Goal: Complete application form: Complete application form

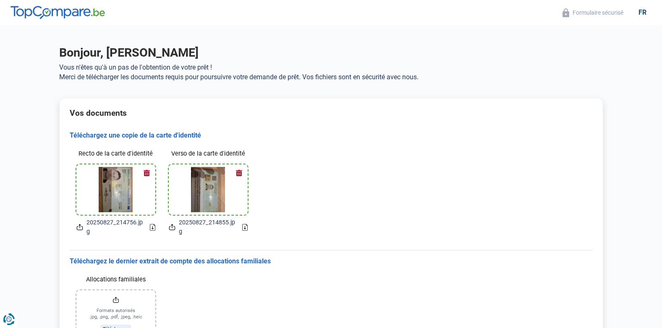
click at [418, 207] on div "Recto de la carte d'identité 20250827_214756.jpg Verso de la carte d'identité 2…" at bounding box center [331, 191] width 523 height 103
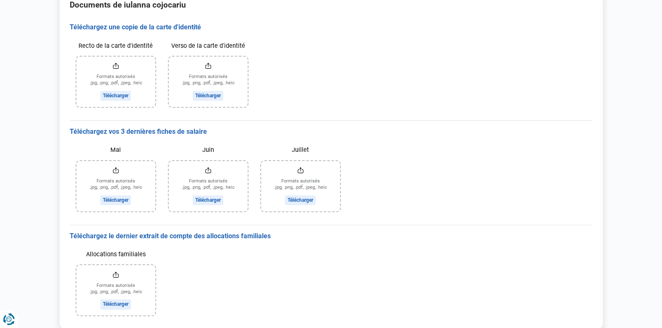
scroll to position [642, 0]
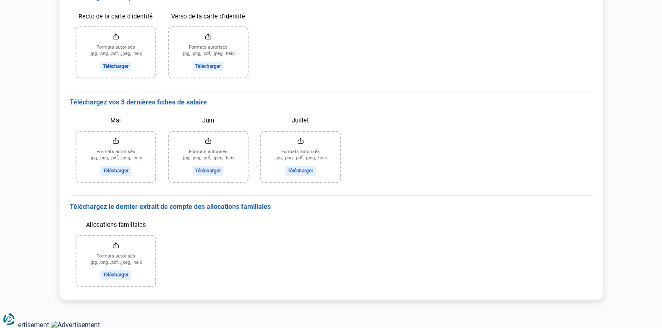
click at [112, 167] on input "Mai" at bounding box center [115, 157] width 79 height 50
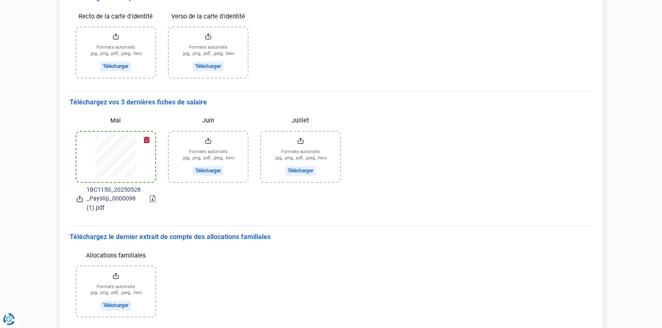
click at [199, 166] on input "Juin" at bounding box center [208, 157] width 79 height 50
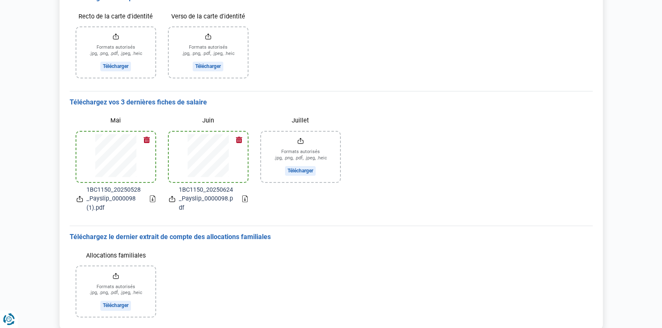
click at [302, 172] on input "Juillet" at bounding box center [300, 157] width 79 height 50
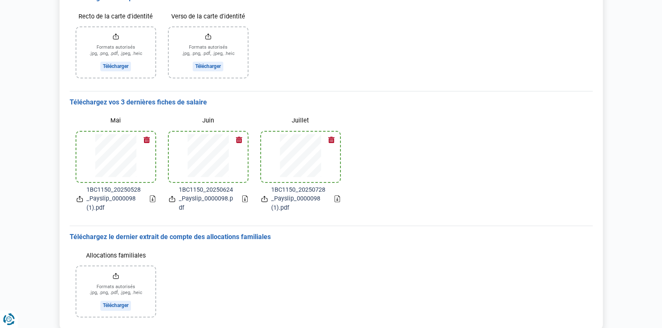
click at [120, 65] on input "Recto de la carte d'identité" at bounding box center [115, 52] width 79 height 50
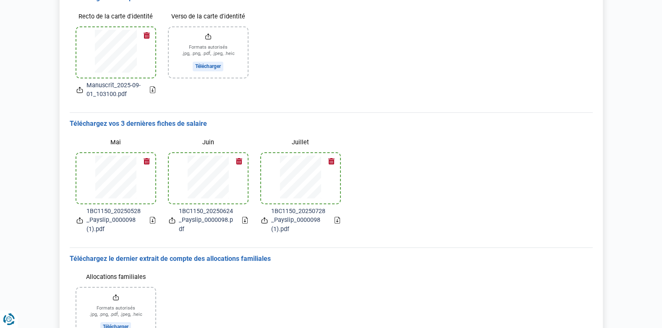
click at [212, 64] on input "Verso de la carte d'identité" at bounding box center [208, 52] width 79 height 50
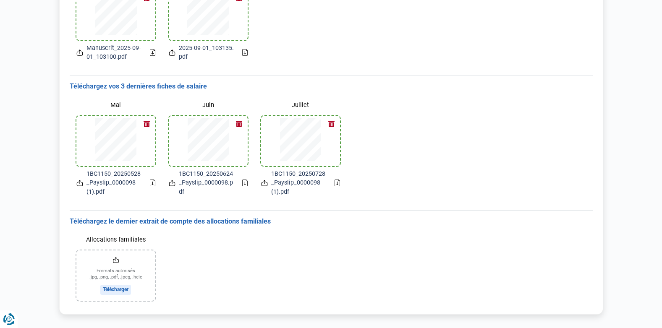
scroll to position [694, 0]
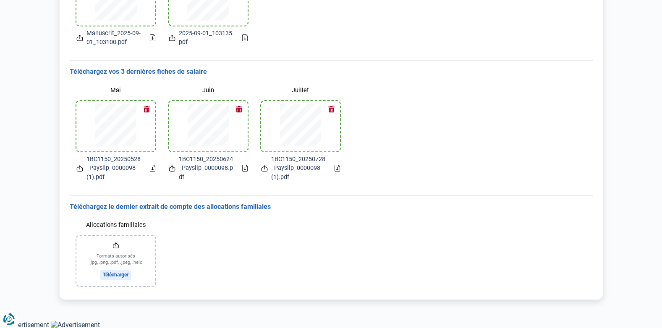
click at [112, 271] on input "Allocations familiales" at bounding box center [115, 261] width 79 height 50
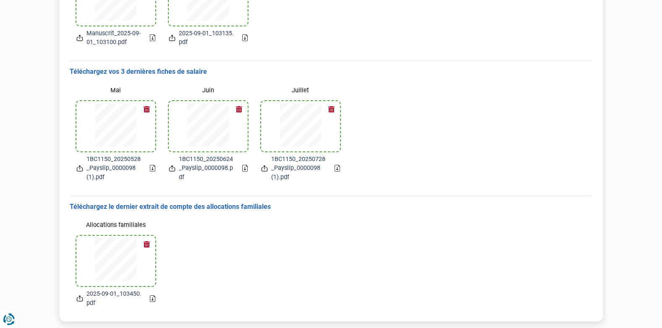
click at [93, 123] on div at bounding box center [115, 126] width 59 height 50
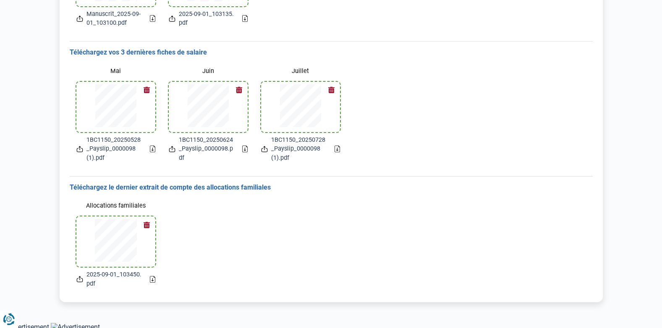
scroll to position [716, 0]
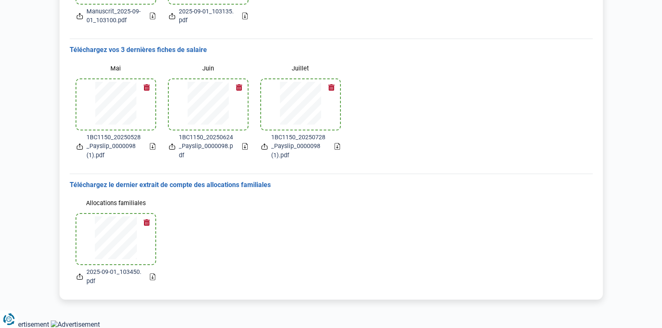
click at [17, 319] on icon "Renew consent" at bounding box center [12, 315] width 17 height 17
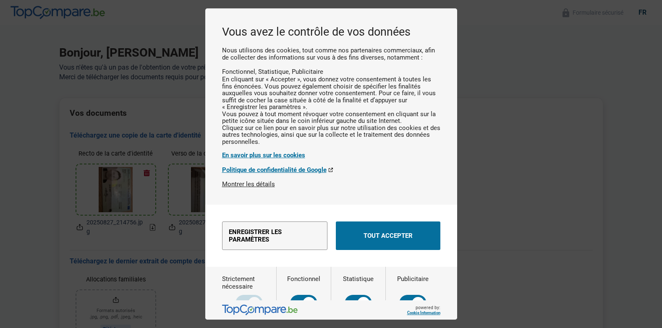
scroll to position [0, 0]
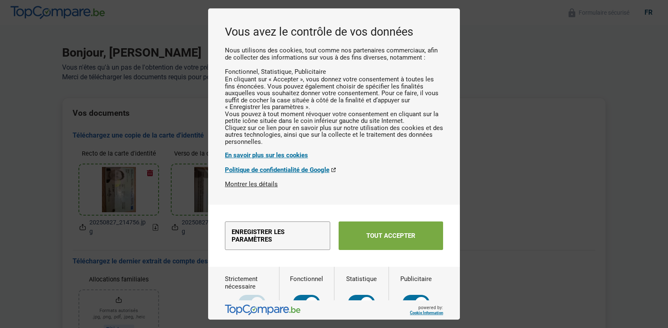
click at [390, 250] on button "Tout accepter" at bounding box center [391, 236] width 105 height 29
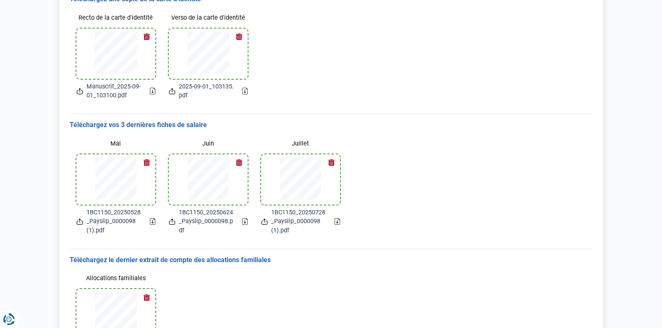
scroll to position [716, 0]
